Goal: Transaction & Acquisition: Download file/media

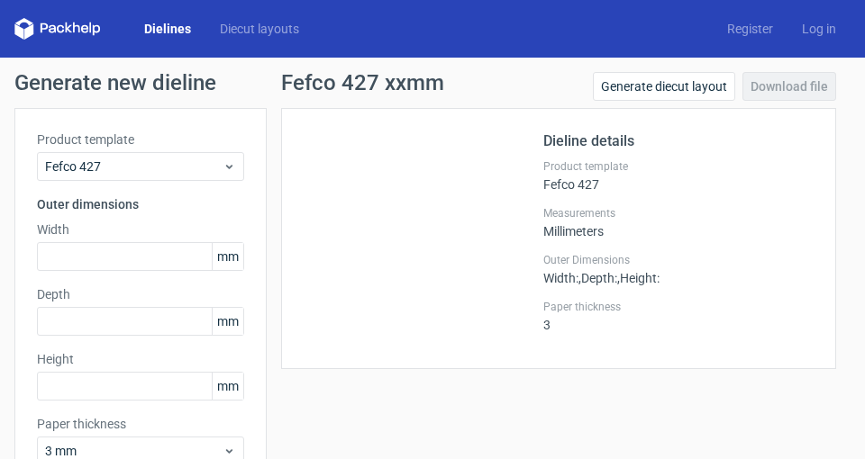
click at [142, 27] on link "Dielines" at bounding box center [168, 29] width 76 height 18
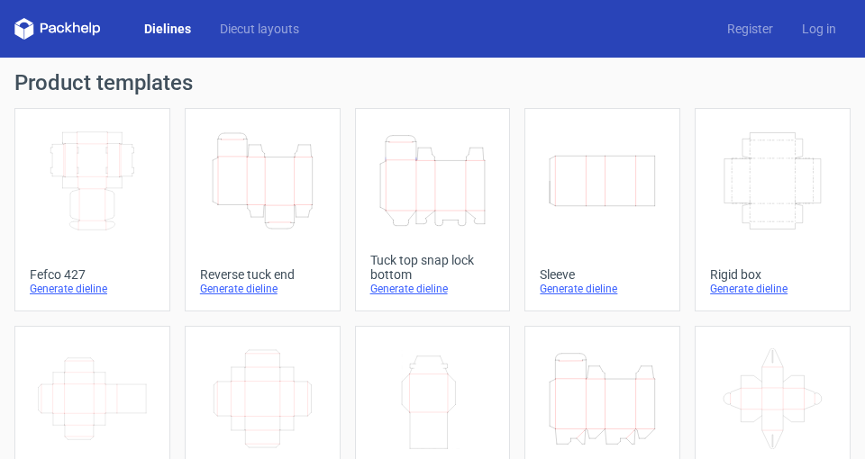
click at [277, 187] on icon "Height Depth Width" at bounding box center [262, 181] width 111 height 101
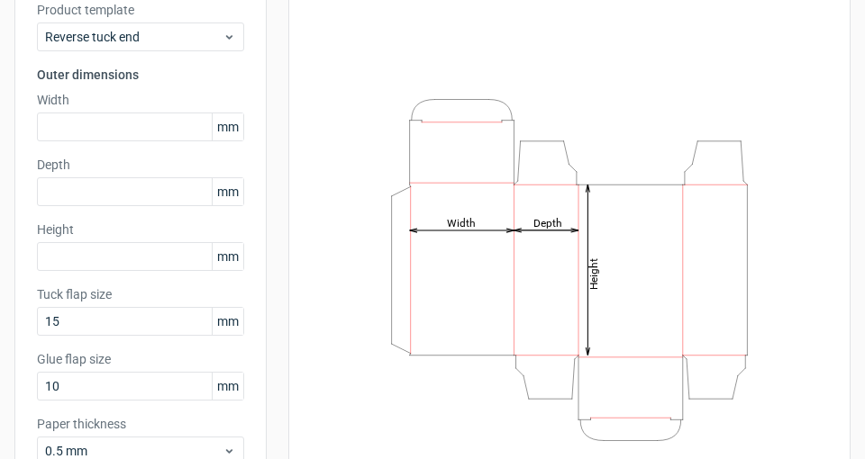
scroll to position [120, 0]
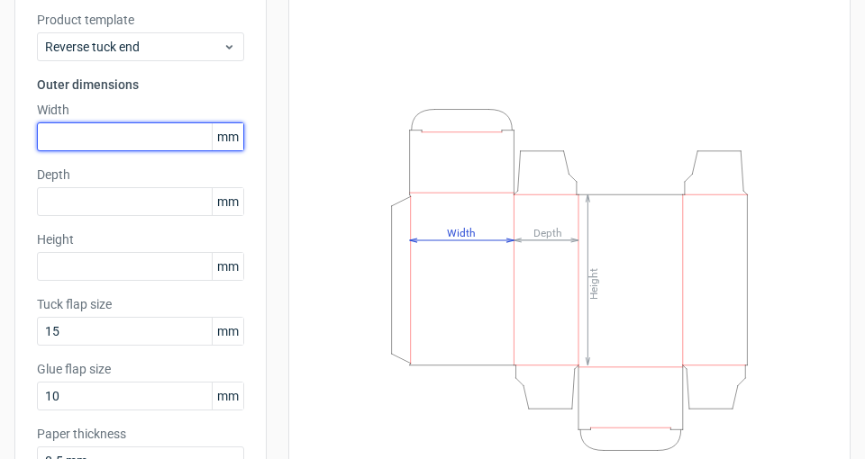
click at [113, 126] on input "text" at bounding box center [140, 136] width 207 height 29
type input "75"
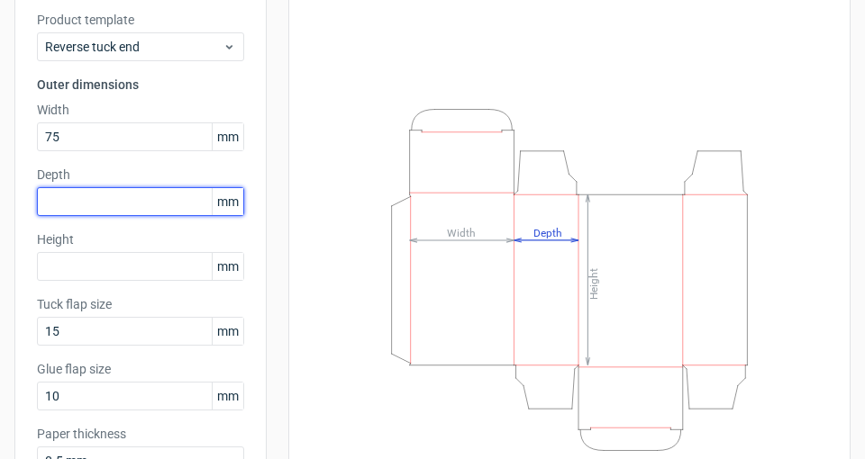
click at [107, 204] on input "text" at bounding box center [140, 201] width 207 height 29
type input "30"
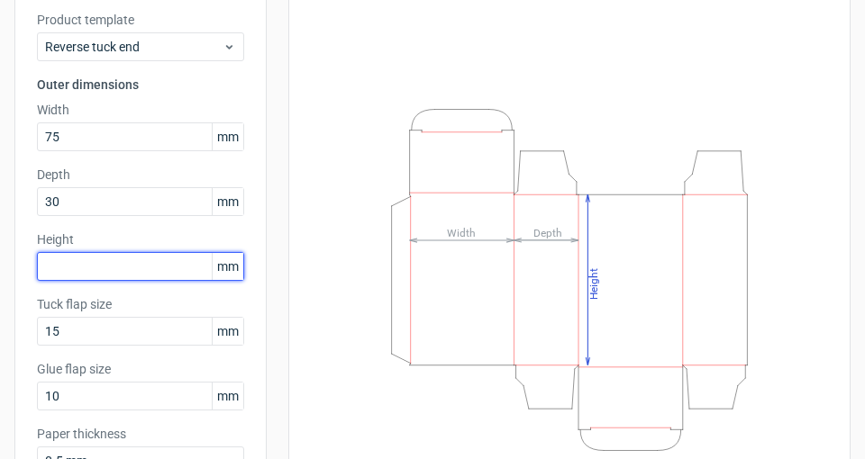
click at [98, 259] on input "text" at bounding box center [140, 266] width 207 height 29
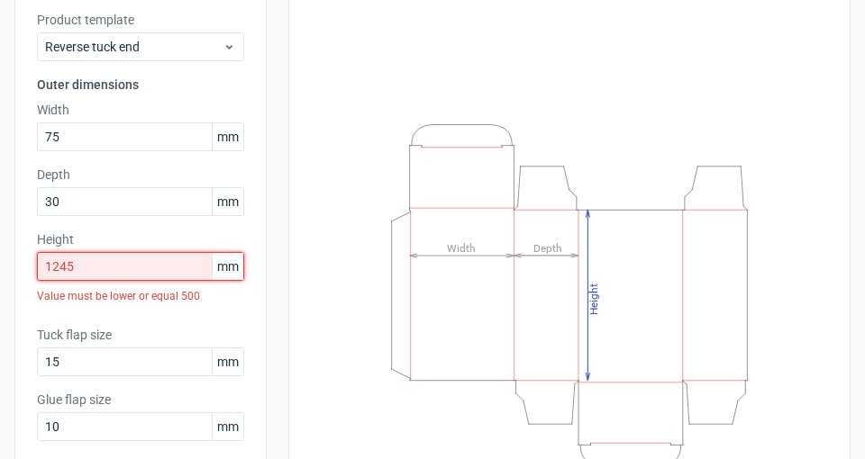
drag, startPoint x: 110, startPoint y: 267, endPoint x: 24, endPoint y: 271, distance: 85.7
click at [24, 271] on div "Product template Reverse tuck end Outer dimensions Width 75 mm Depth 30 mm Heig…" at bounding box center [140, 265] width 252 height 555
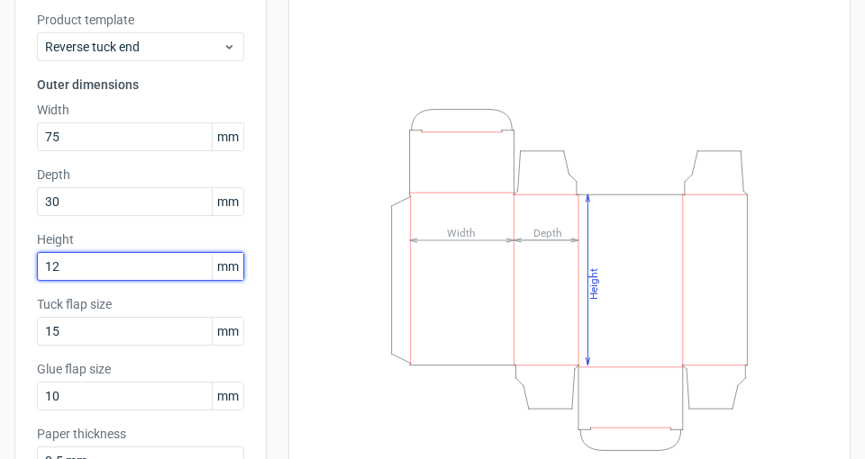
type input "1"
type input "125"
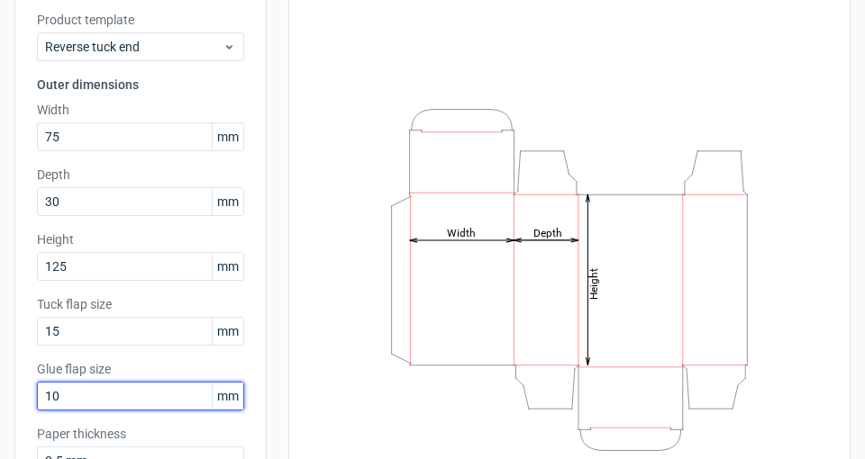
drag, startPoint x: 69, startPoint y: 398, endPoint x: 41, endPoint y: 393, distance: 28.4
click at [41, 393] on input "10" at bounding box center [140, 396] width 207 height 29
type input "12"
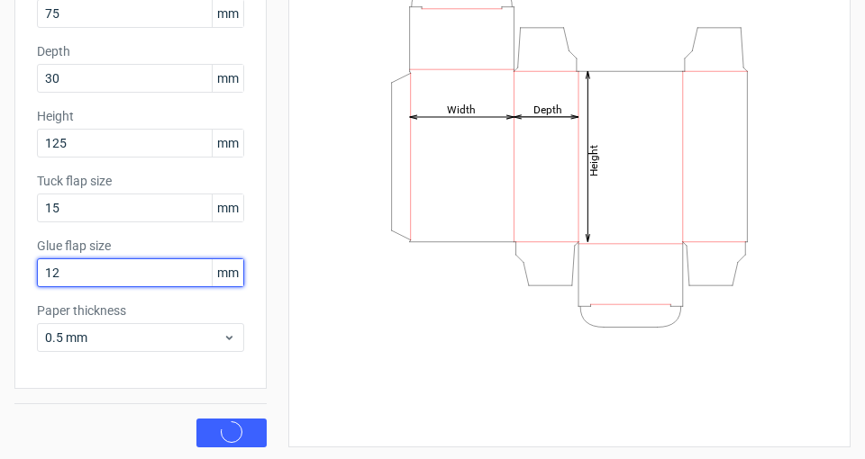
scroll to position [245, 0]
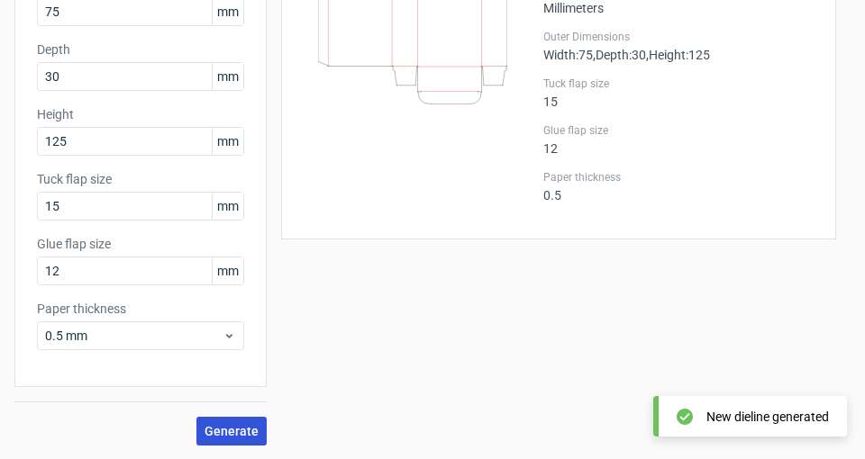
click at [234, 429] on span "Generate" at bounding box center [231, 431] width 54 height 13
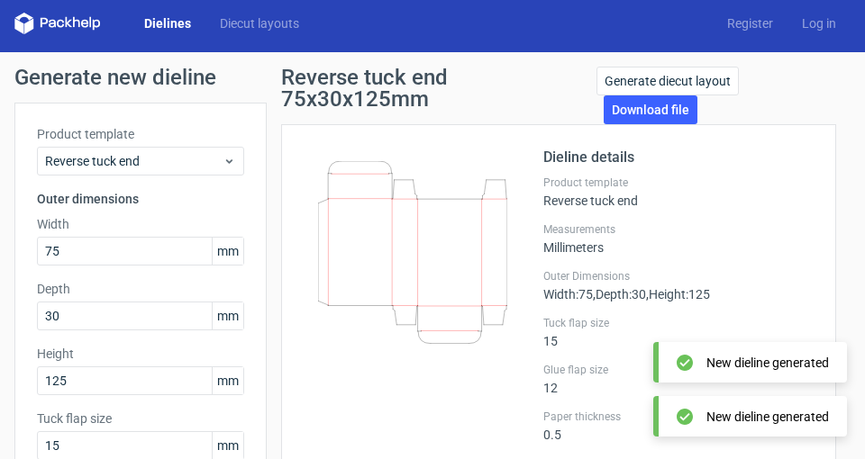
scroll to position [5, 0]
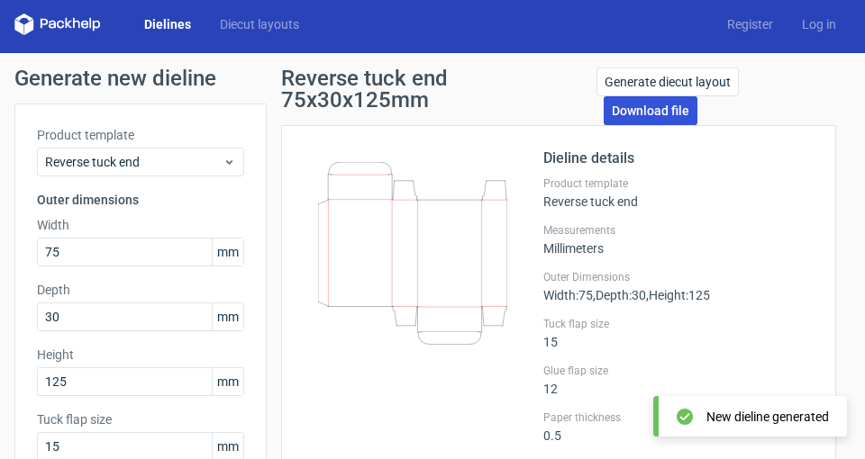
click at [641, 113] on link "Download file" at bounding box center [650, 110] width 94 height 29
